Goal: Obtain resource: Obtain resource

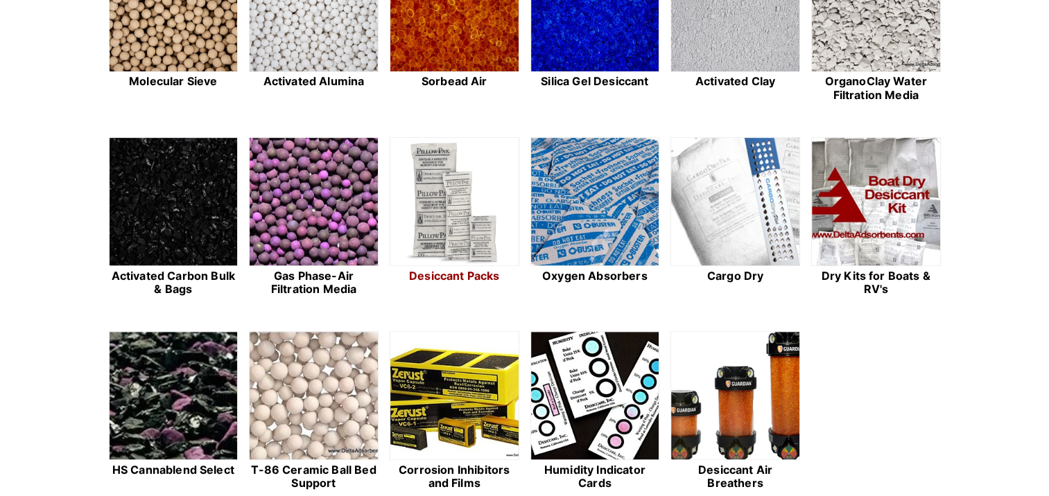
scroll to position [416, 0]
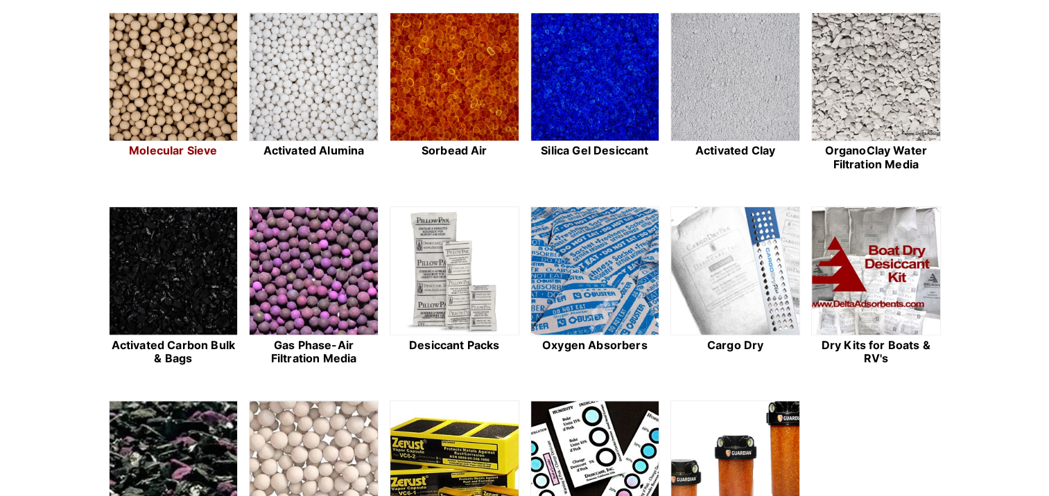
click at [197, 112] on img at bounding box center [174, 77] width 128 height 129
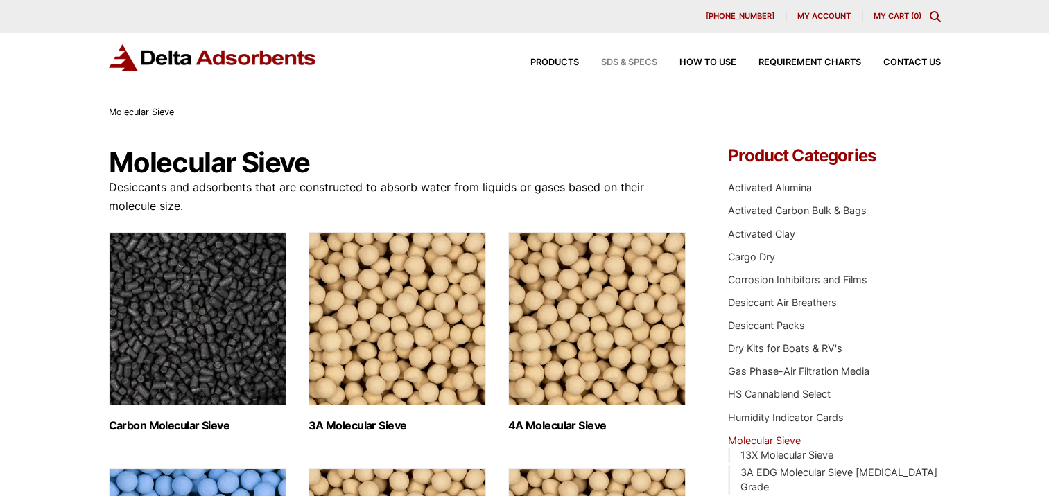
click at [613, 60] on span "SDS & SPECS" at bounding box center [629, 62] width 56 height 9
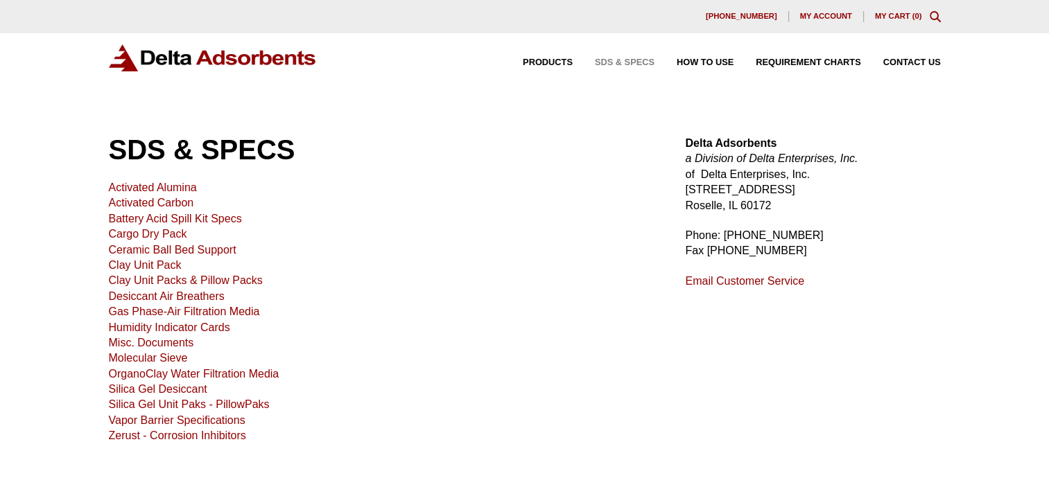
click at [134, 358] on link "Molecular Sieve" at bounding box center [148, 358] width 79 height 12
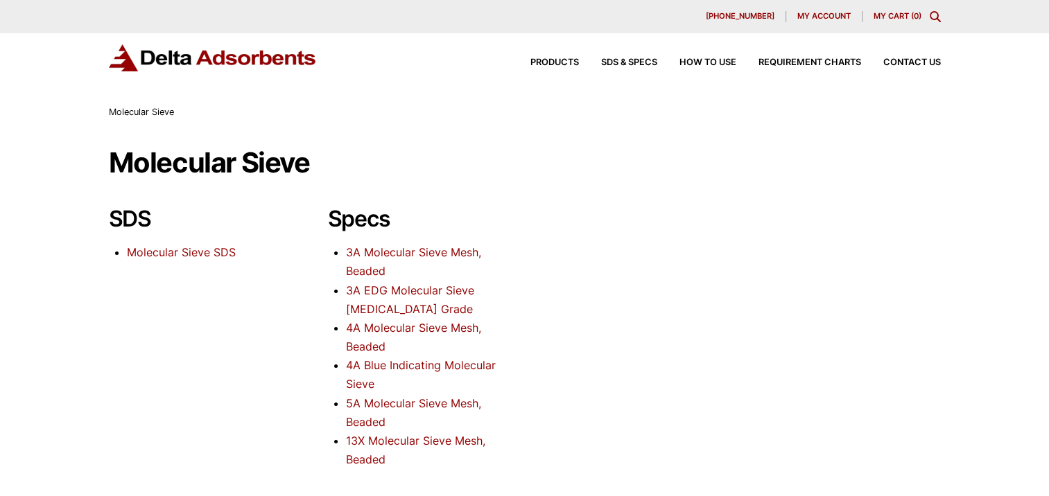
click at [376, 363] on link "4A Blue Indicating Molecular Sieve" at bounding box center [421, 374] width 150 height 33
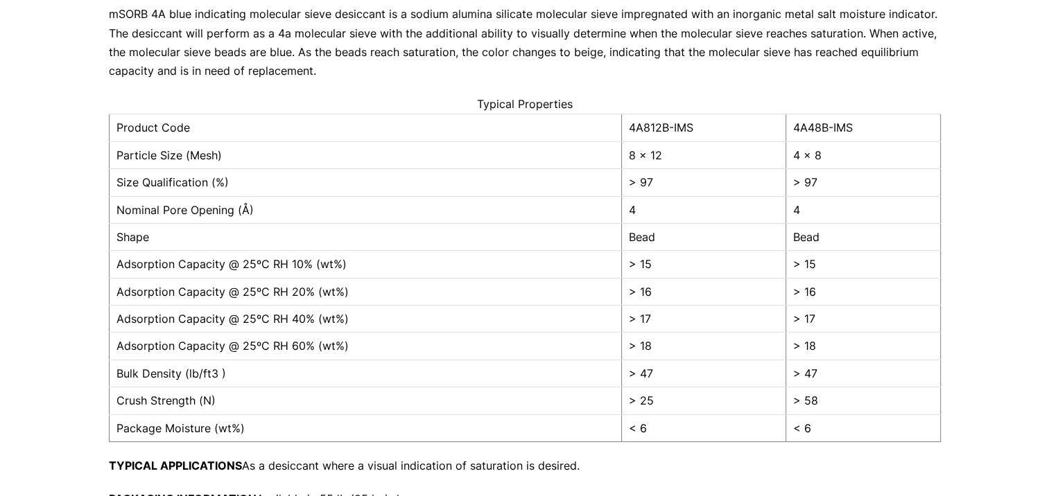
scroll to position [208, 0]
